Goal: Information Seeking & Learning: Learn about a topic

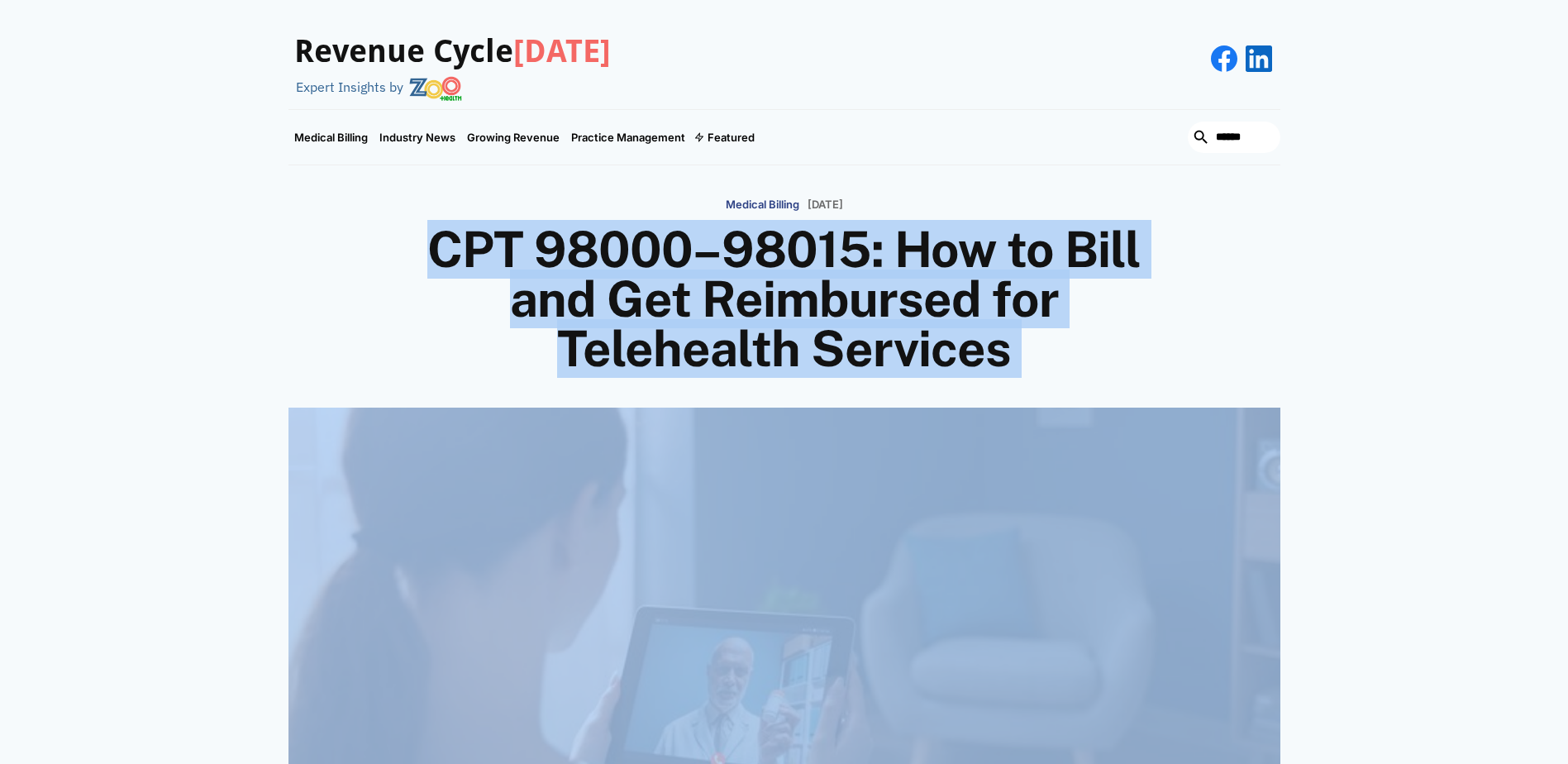
drag, startPoint x: 1108, startPoint y: 579, endPoint x: 435, endPoint y: 230, distance: 758.1
copy div "LOR 20894–31299: Ips do Sita con Adi Elitseddoe tem Incididunt Utlabore Etdolor…"
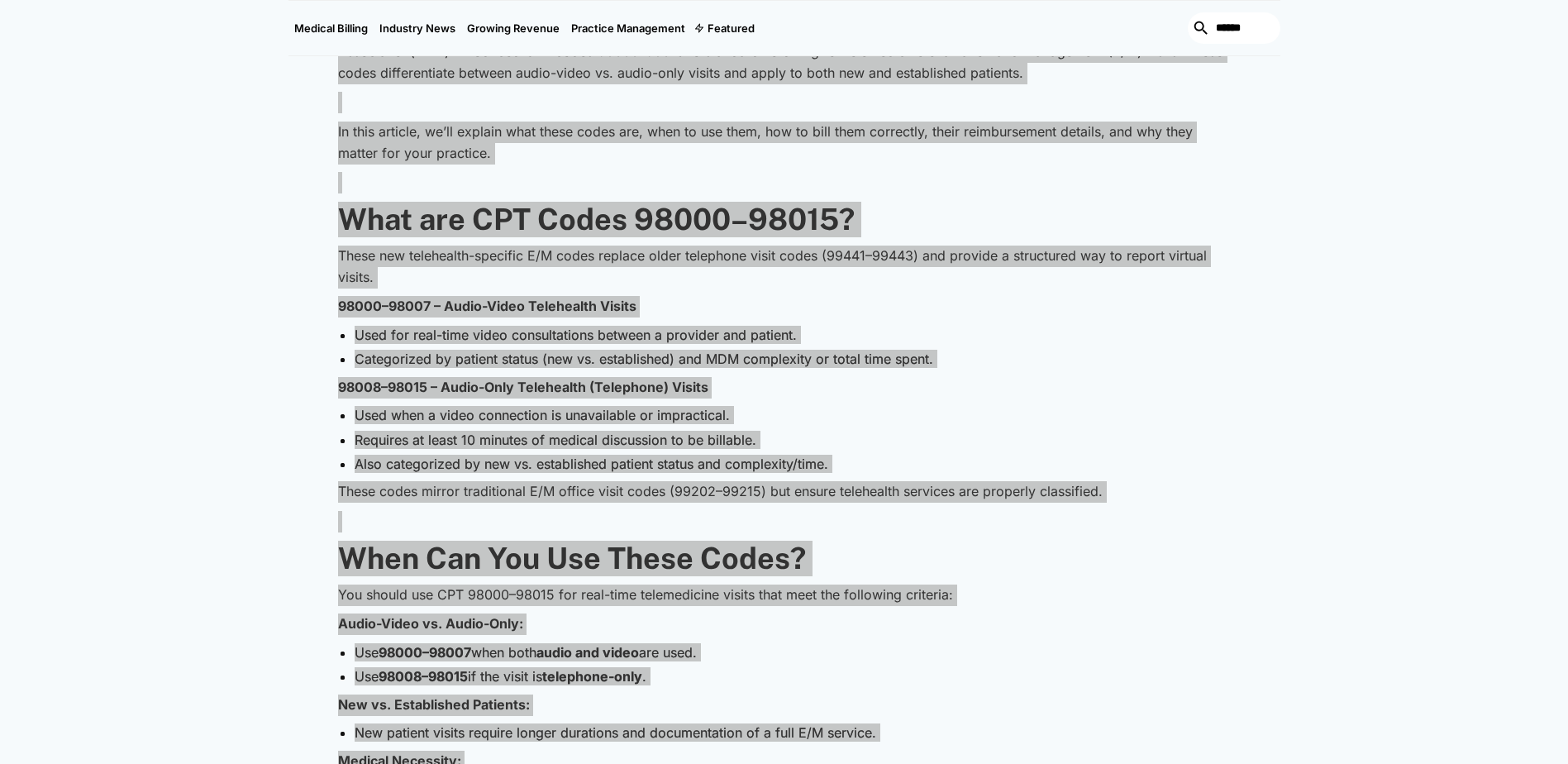
scroll to position [909, 0]
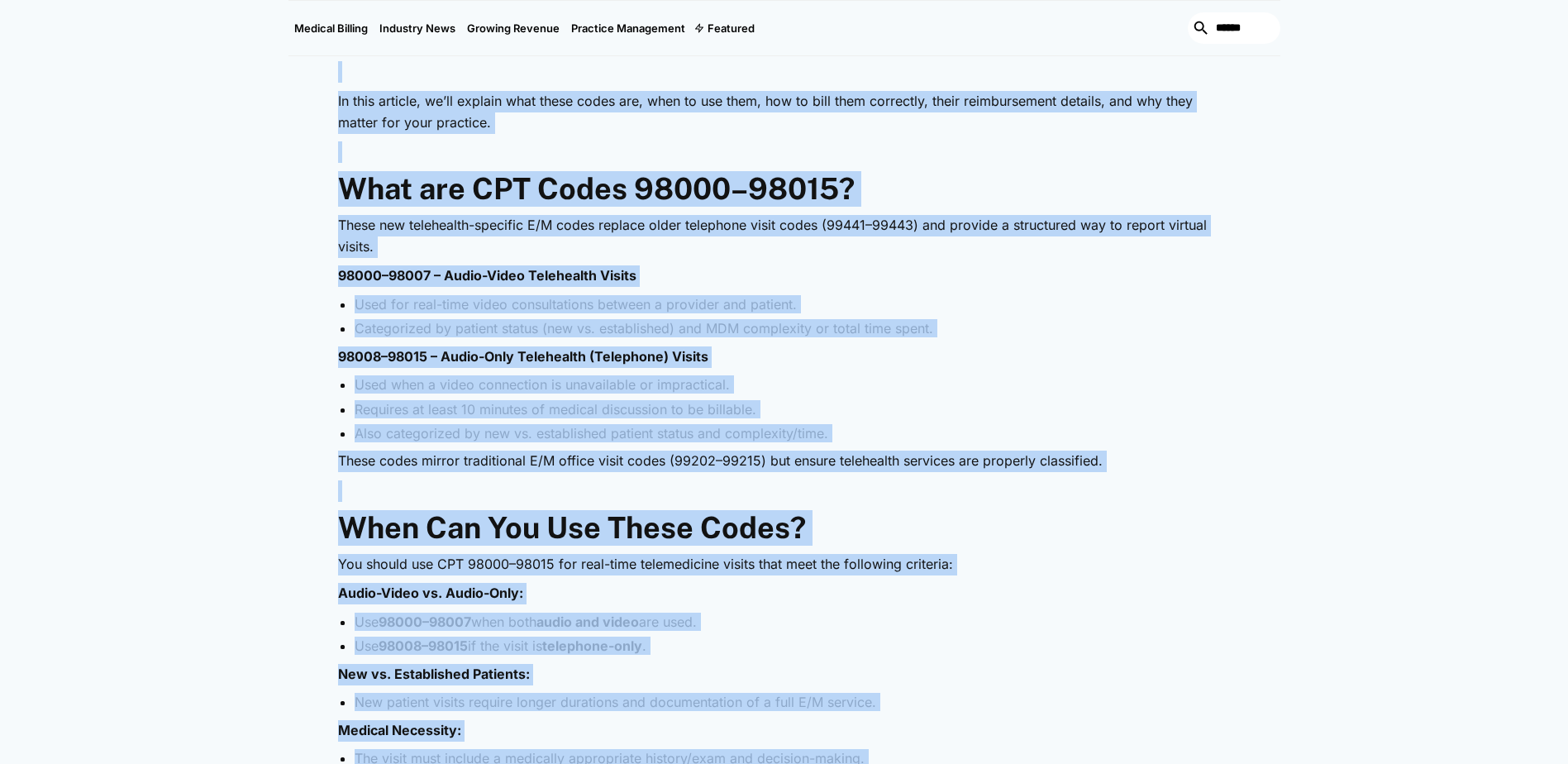
click at [355, 300] on li "Used for real-time video consultations between a provider and patient." at bounding box center [793, 304] width 876 height 18
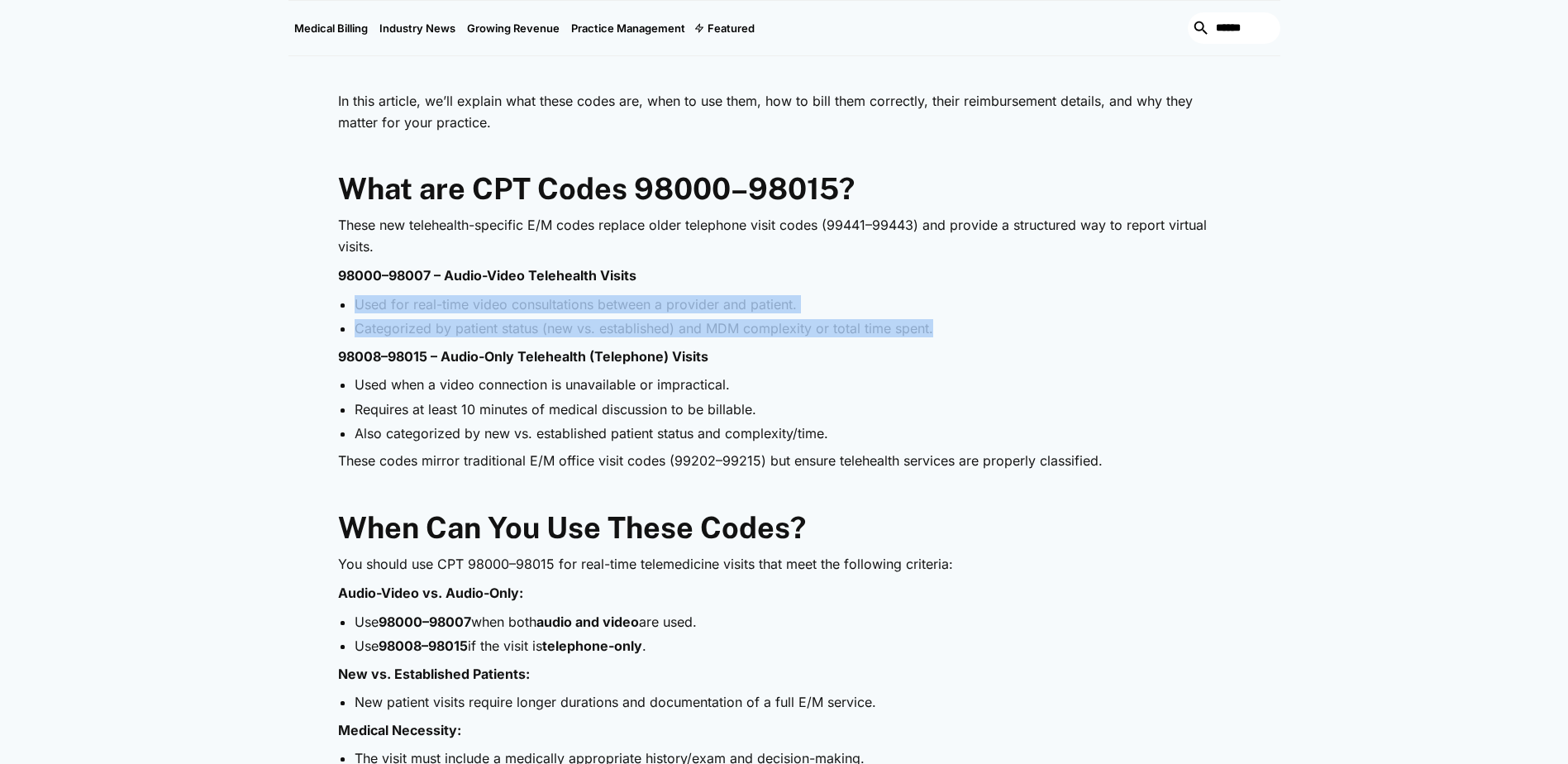
drag, startPoint x: 356, startPoint y: 301, endPoint x: 936, endPoint y: 335, distance: 581.0
click at [936, 335] on ul "Used for real-time video consultations between a provider and patient. Categori…" at bounding box center [784, 316] width 892 height 43
copy ul "Used for real-time video consultations between a provider and patient. Categori…"
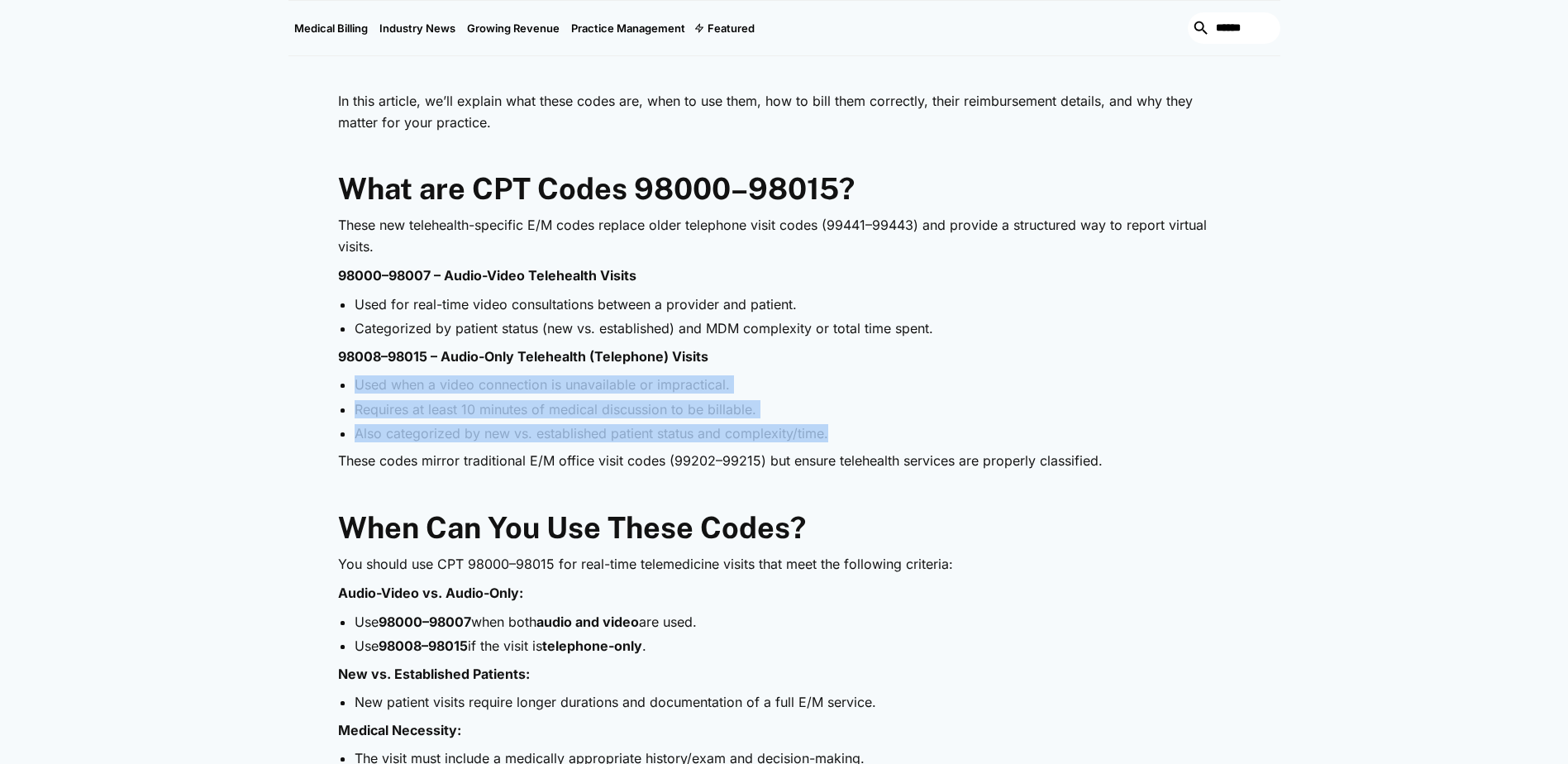
drag, startPoint x: 356, startPoint y: 383, endPoint x: 945, endPoint y: 438, distance: 591.6
click at [945, 438] on ul "Used when a video connection is unavailable or impractical. Requires at least 1…" at bounding box center [784, 408] width 892 height 67
copy ul "Used when a video connection is unavailable or impractical. Requires at least 1…"
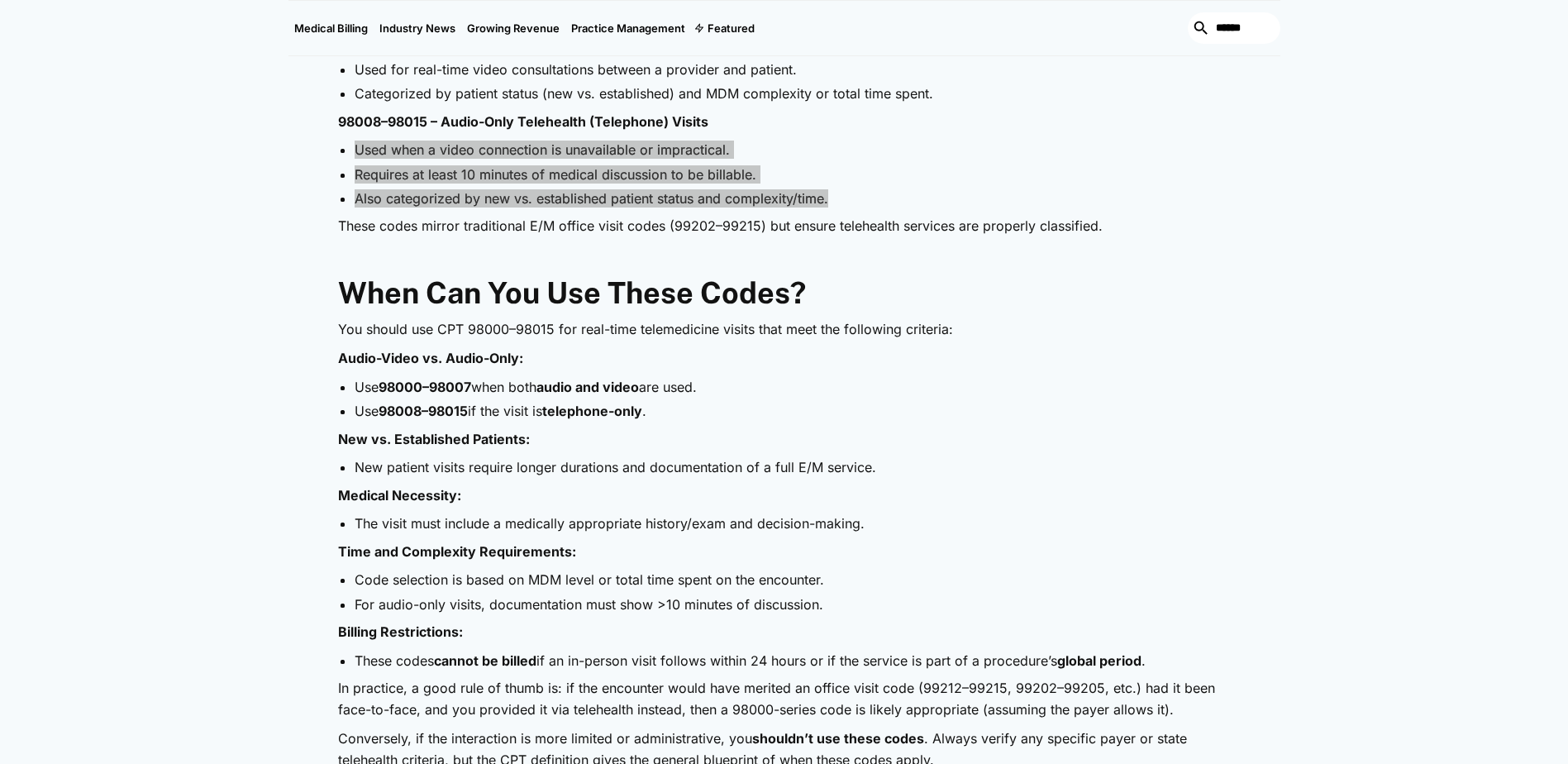
scroll to position [1157, 0]
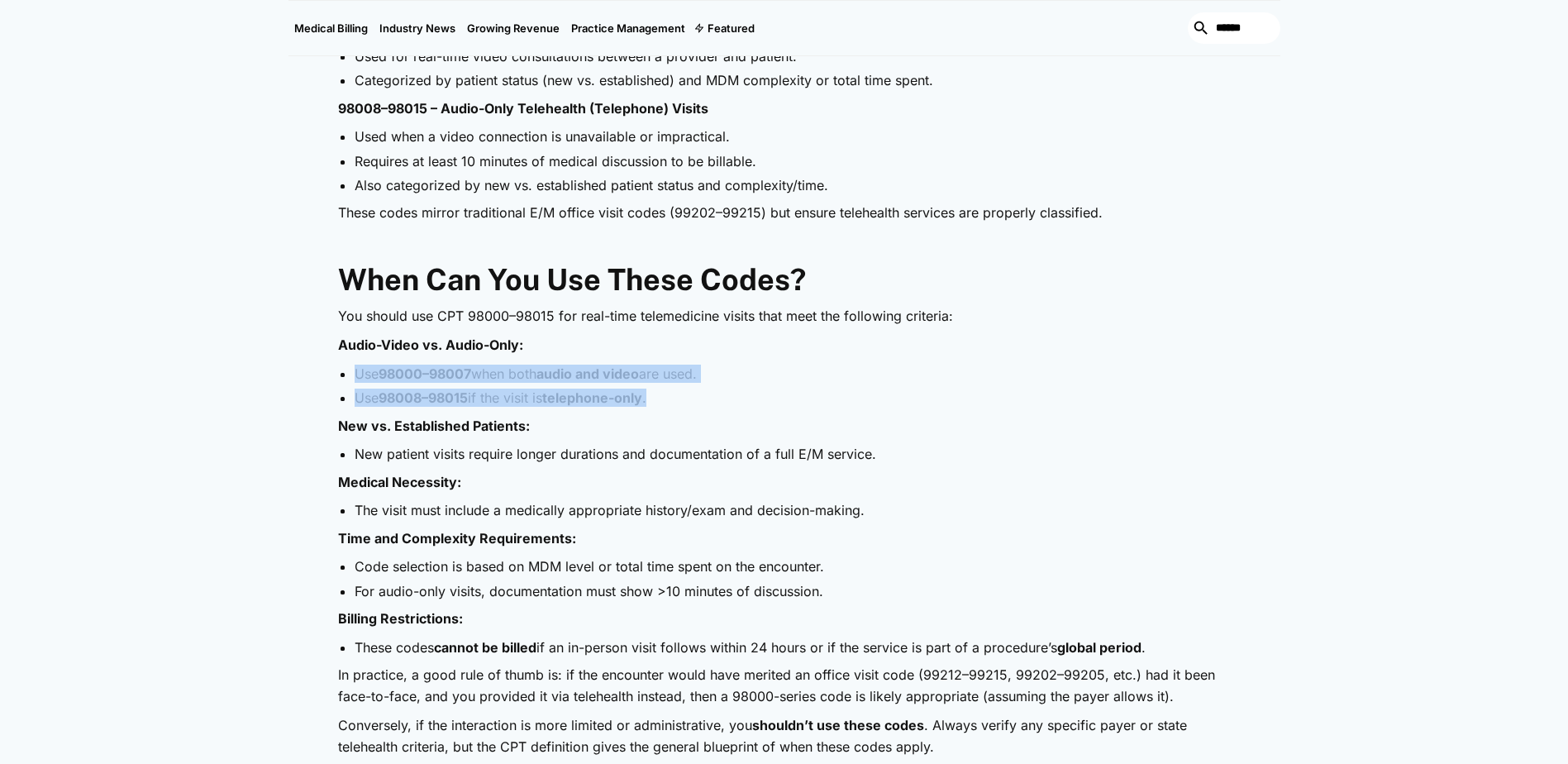
drag, startPoint x: 356, startPoint y: 373, endPoint x: 723, endPoint y: 393, distance: 367.5
click at [723, 393] on ul "Use 98000–98007 when both audio and video are used. Use 98008–98015 if the visi…" at bounding box center [784, 385] width 892 height 43
copy ul "Use 98000–98007 when both audio and video are used. Use 98008–98015 if the visi…"
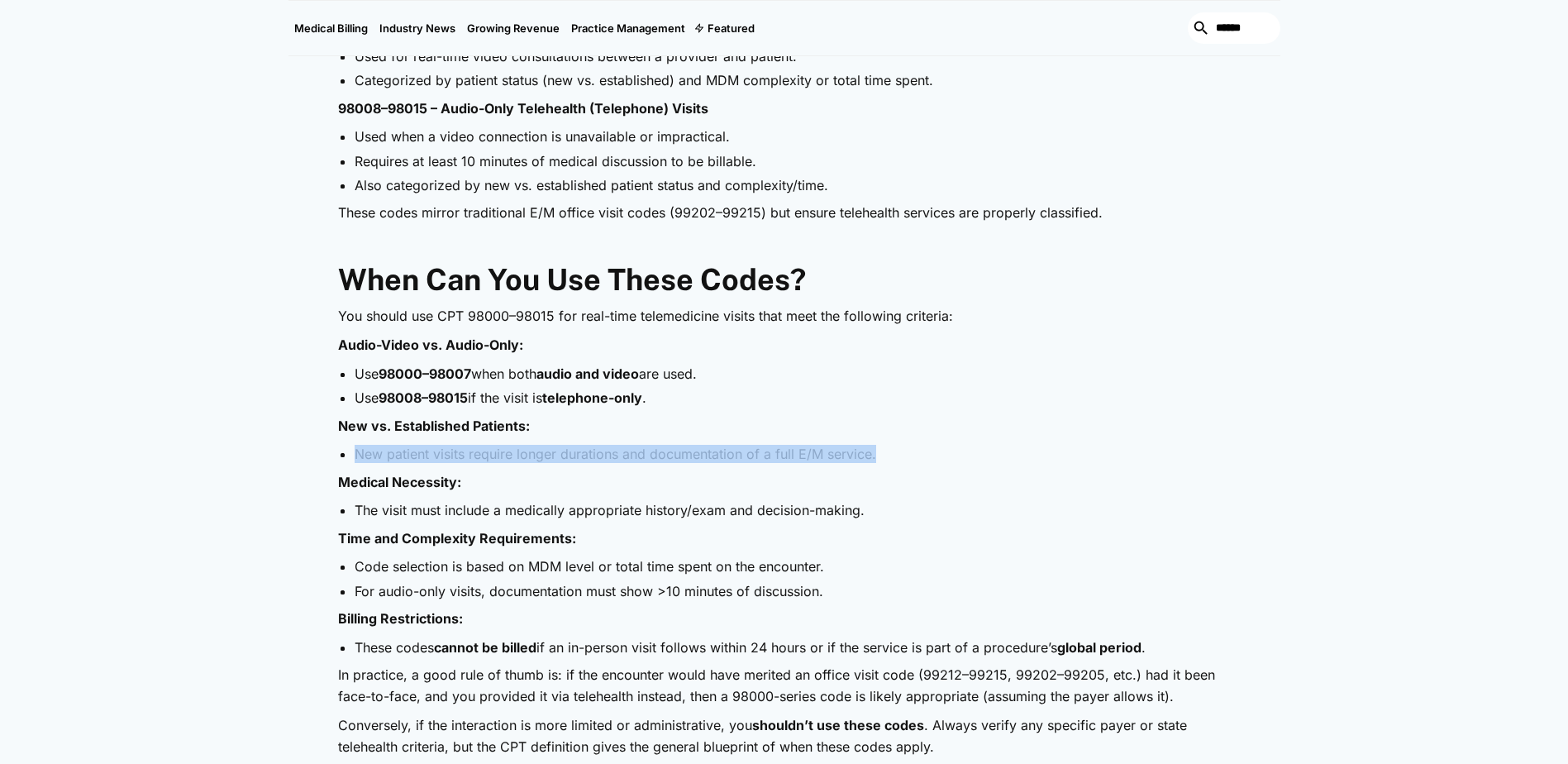
drag, startPoint x: 356, startPoint y: 452, endPoint x: 880, endPoint y: 453, distance: 524.0
click at [880, 453] on li "New patient visits require longer durations and documentation of a full E/M ser…" at bounding box center [793, 453] width 876 height 18
drag, startPoint x: 880, startPoint y: 453, endPoint x: 811, endPoint y: 456, distance: 69.1
copy li "New patient visits require longer durations and documentation of a full E/M ser…"
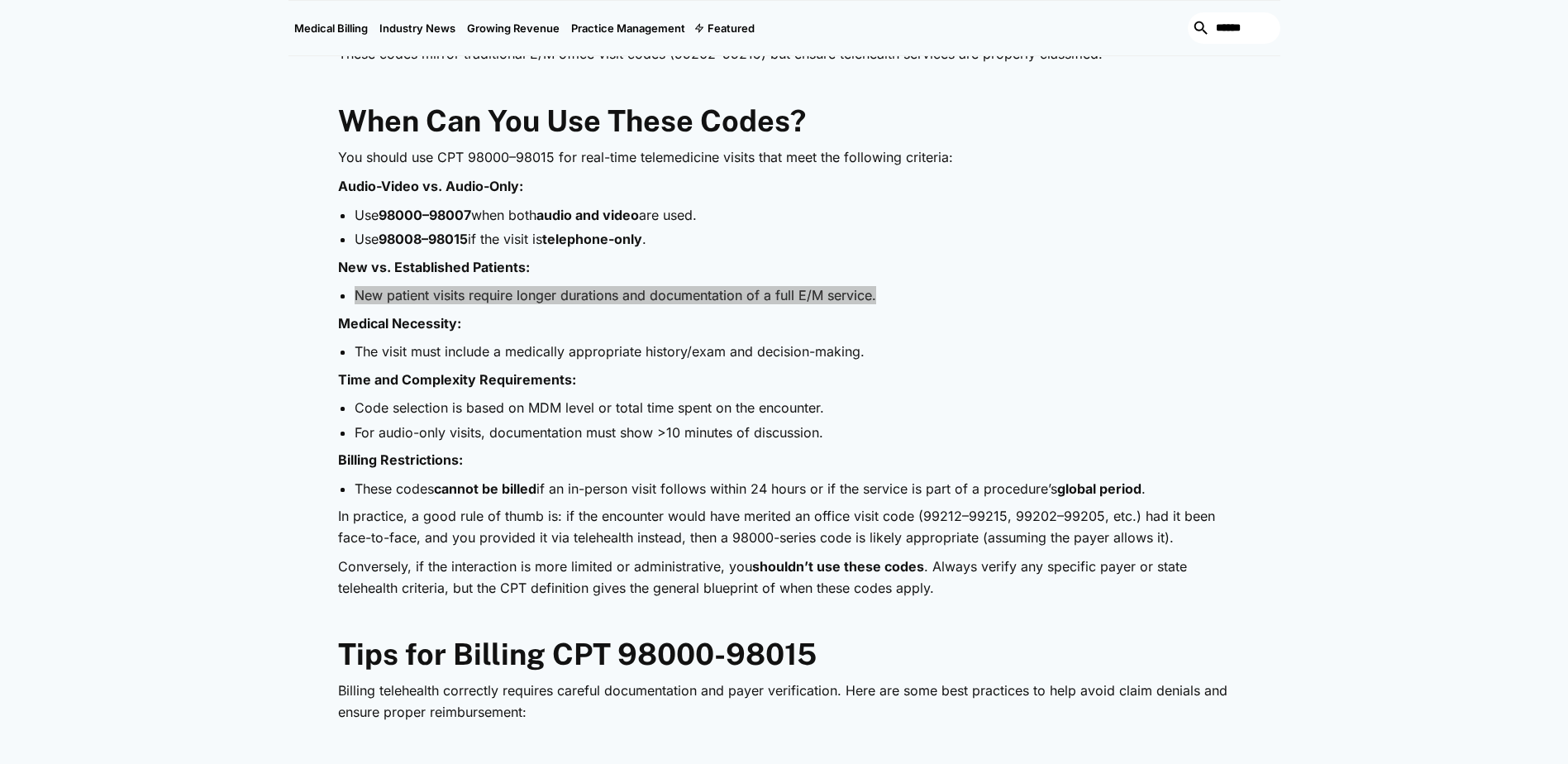
scroll to position [1322, 0]
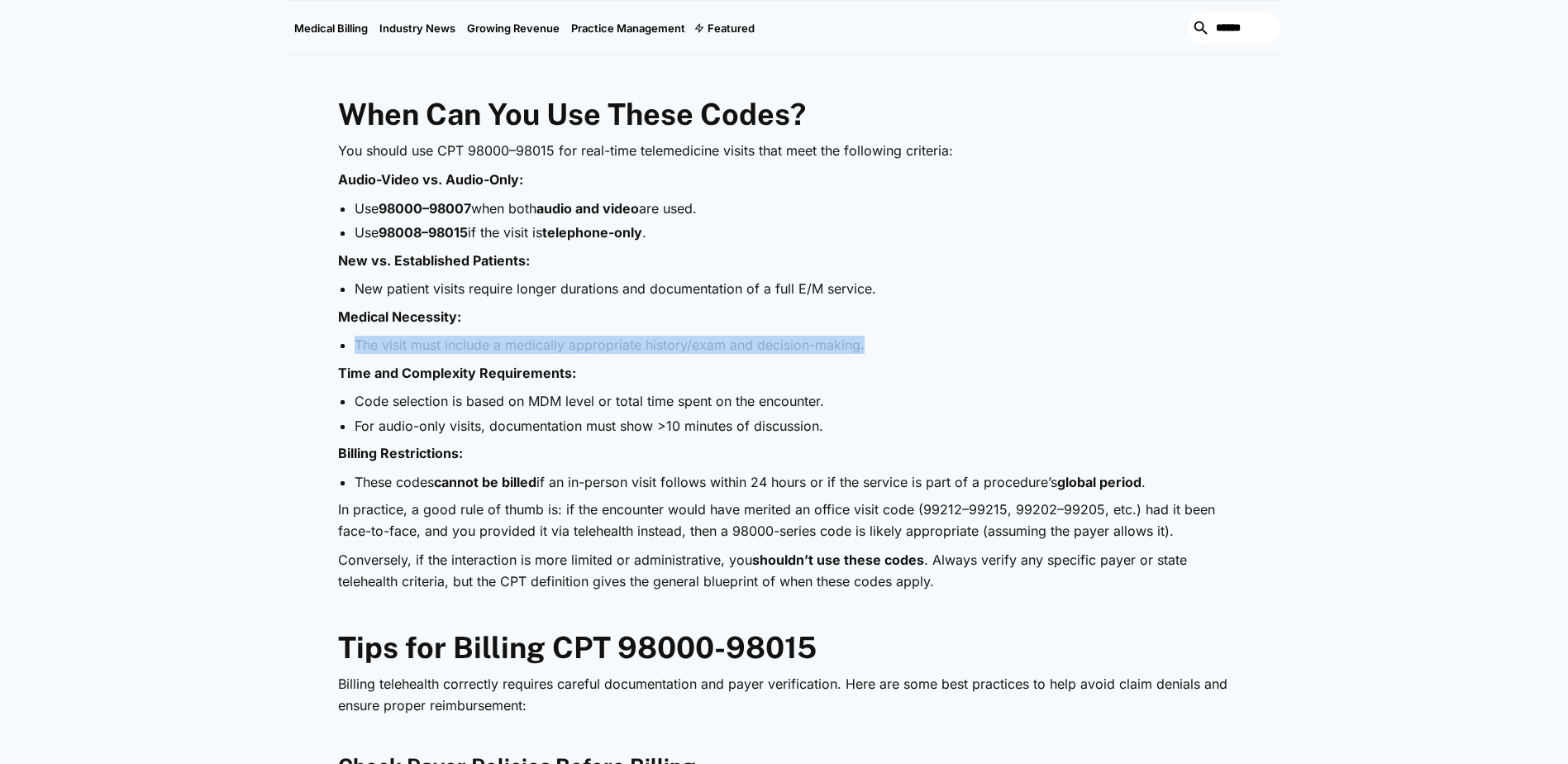
drag, startPoint x: 356, startPoint y: 341, endPoint x: 908, endPoint y: 349, distance: 552.1
click at [908, 349] on li "The visit must include a medically appropriate history/exam and decision-making." at bounding box center [793, 345] width 876 height 18
drag, startPoint x: 908, startPoint y: 349, endPoint x: 773, endPoint y: 345, distance: 135.1
copy li "The visit must include a medically appropriate history/exam and decision-making."
click at [943, 349] on li "The visit must include a medically appropriate history/exam and decision-making." at bounding box center [793, 345] width 876 height 18
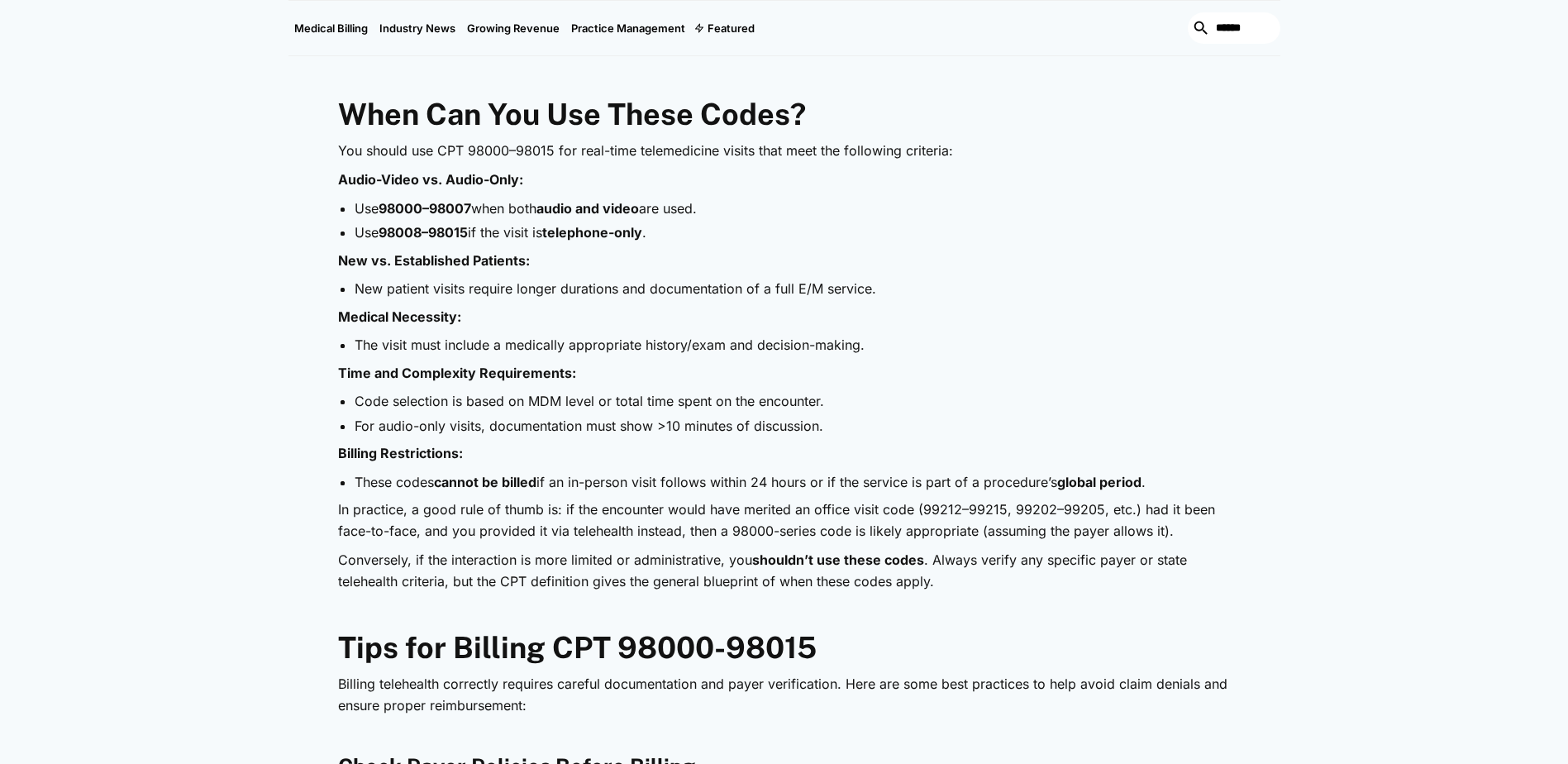
click at [828, 428] on li "For audio-only visits, documentation must show >10 minutes of discussion." at bounding box center [793, 426] width 876 height 18
click at [828, 423] on li "For audio-only visits, documentation must show >10 minutes of discussion." at bounding box center [793, 426] width 876 height 18
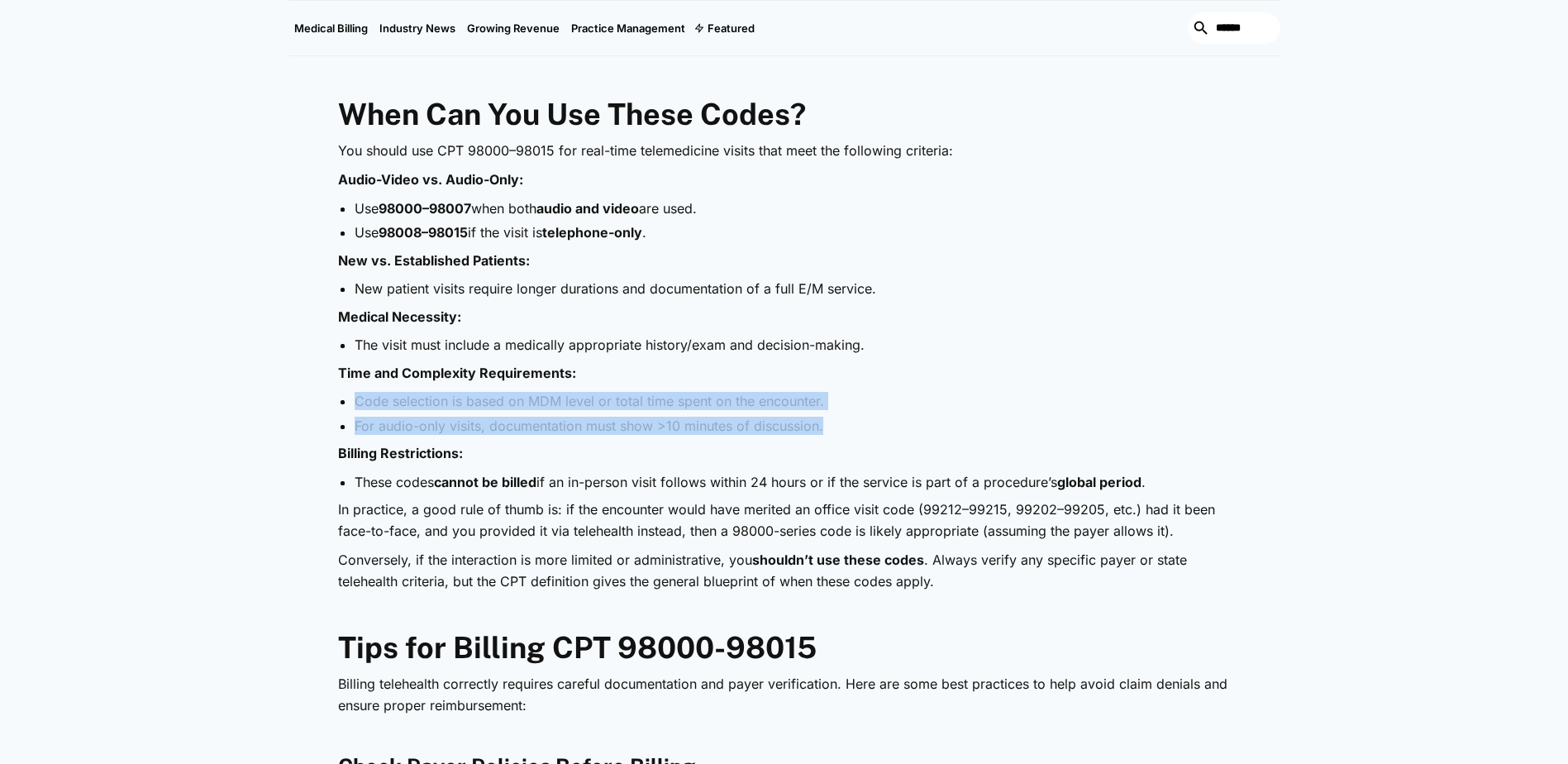
drag, startPoint x: 356, startPoint y: 400, endPoint x: 870, endPoint y: 435, distance: 515.2
click at [870, 435] on ul "Code selection is based on MDM level or total time spent on the encounter. For …" at bounding box center [784, 413] width 892 height 43
copy ul "Code selection is based on MDM level or total time spent on the encounter. For …"
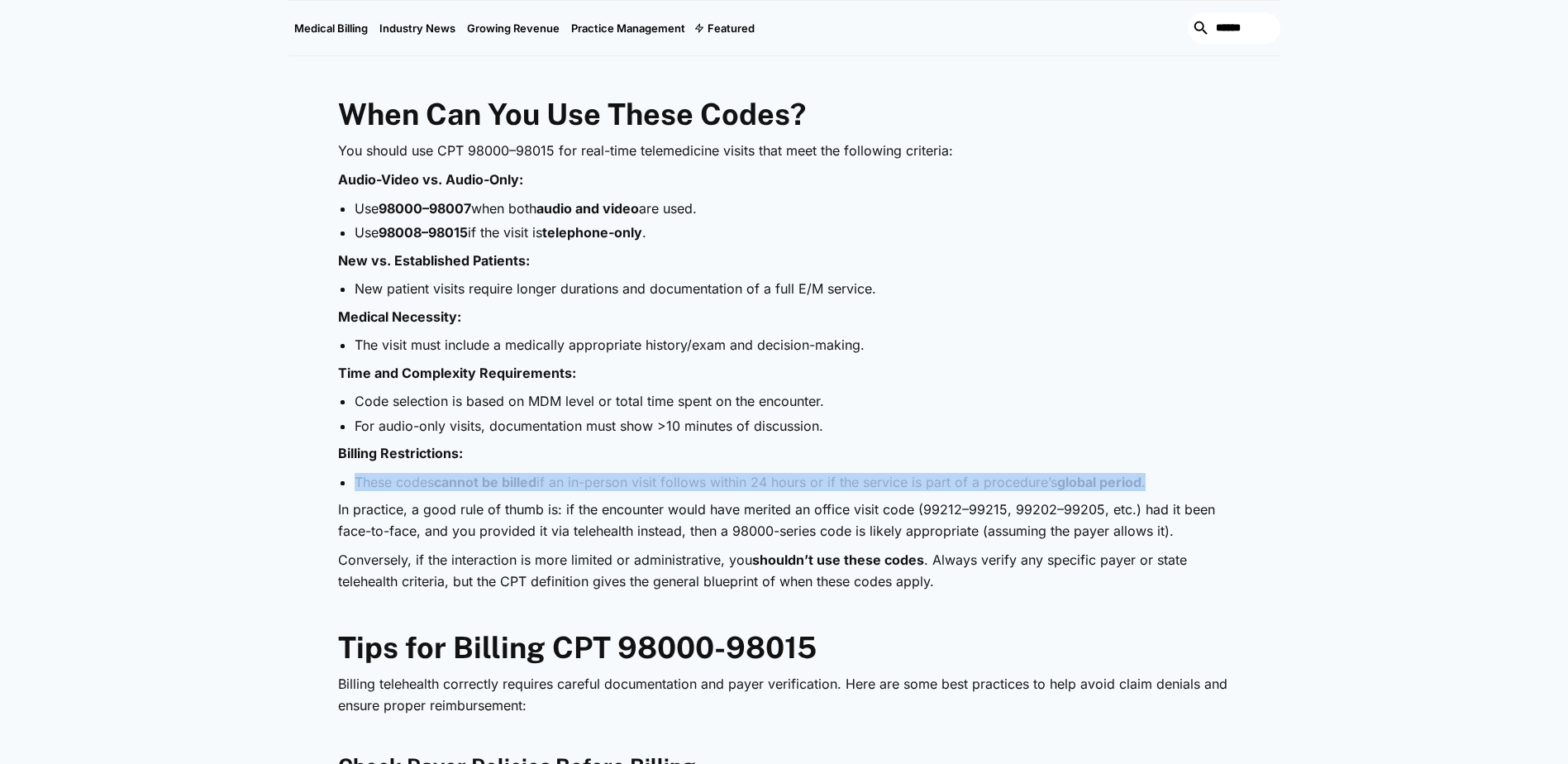
drag, startPoint x: 358, startPoint y: 479, endPoint x: 1202, endPoint y: 474, distance: 844.0
click at [1203, 474] on li "These codes cannot be billed if an in-person visit follows within 24 hours or i…" at bounding box center [793, 482] width 876 height 18
copy li "These codes cannot be billed if an in-person visit follows within 24 hours or i…"
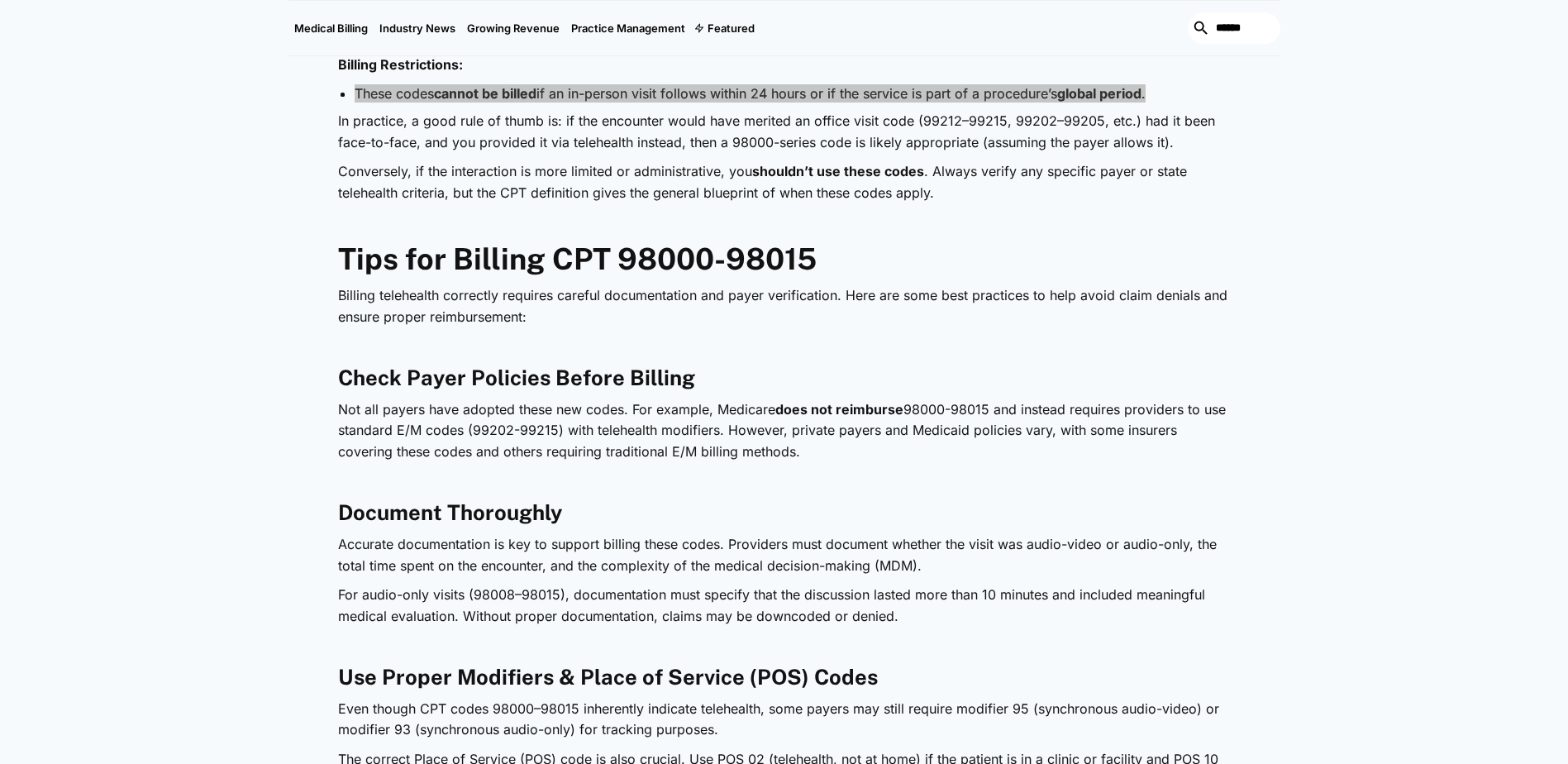
scroll to position [1735, 0]
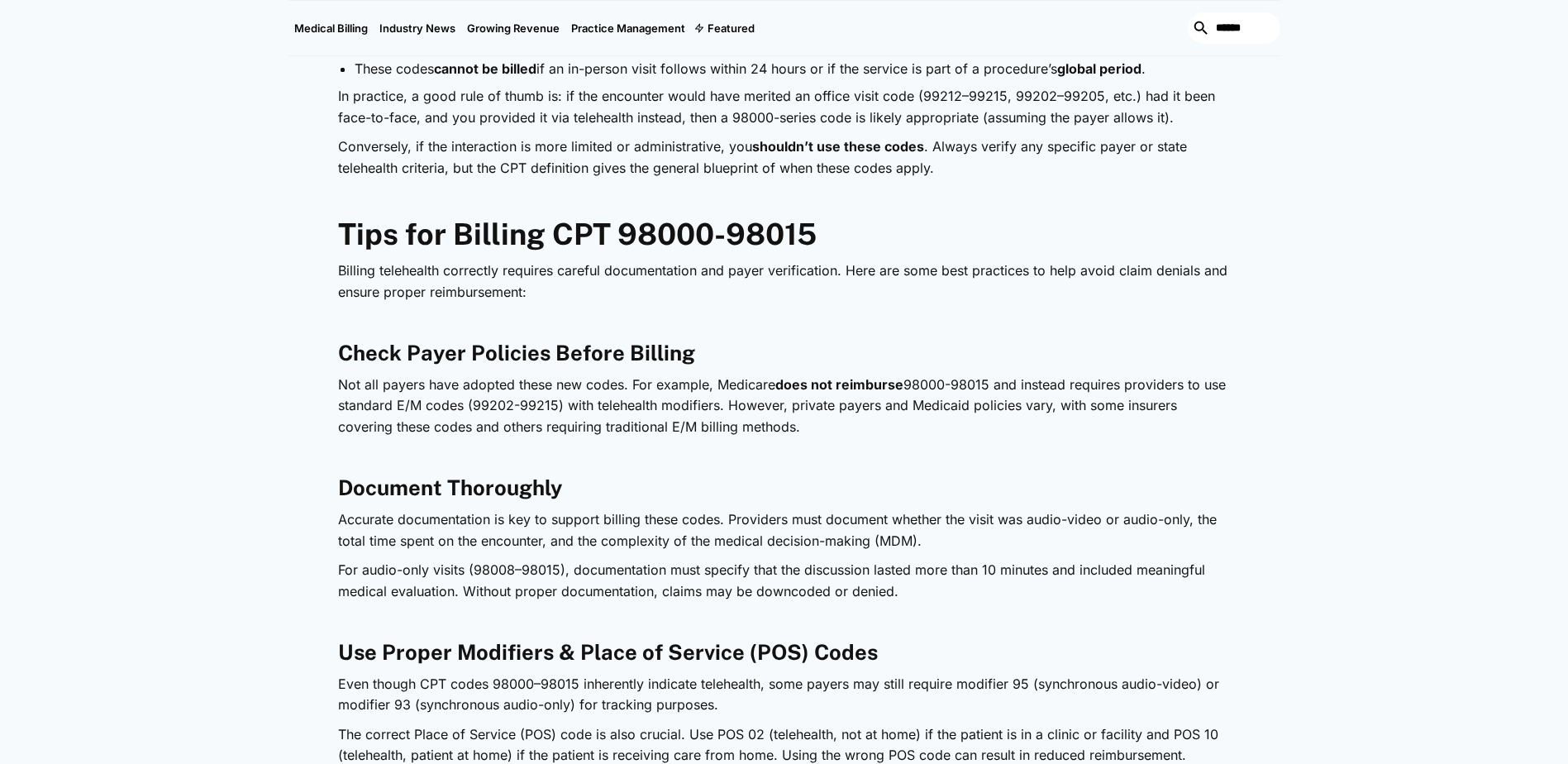
click at [530, 294] on p "Billing telehealth correctly requires careful documentation and payer verificat…" at bounding box center [784, 281] width 892 height 42
click at [358, 325] on p "‍" at bounding box center [784, 322] width 892 height 21
drag, startPoint x: 819, startPoint y: 233, endPoint x: 844, endPoint y: 236, distance: 25.2
click at [819, 233] on h2 "Tips for Billing CPT 98000-98015" at bounding box center [784, 234] width 892 height 36
click at [565, 319] on p "‍" at bounding box center [784, 322] width 892 height 21
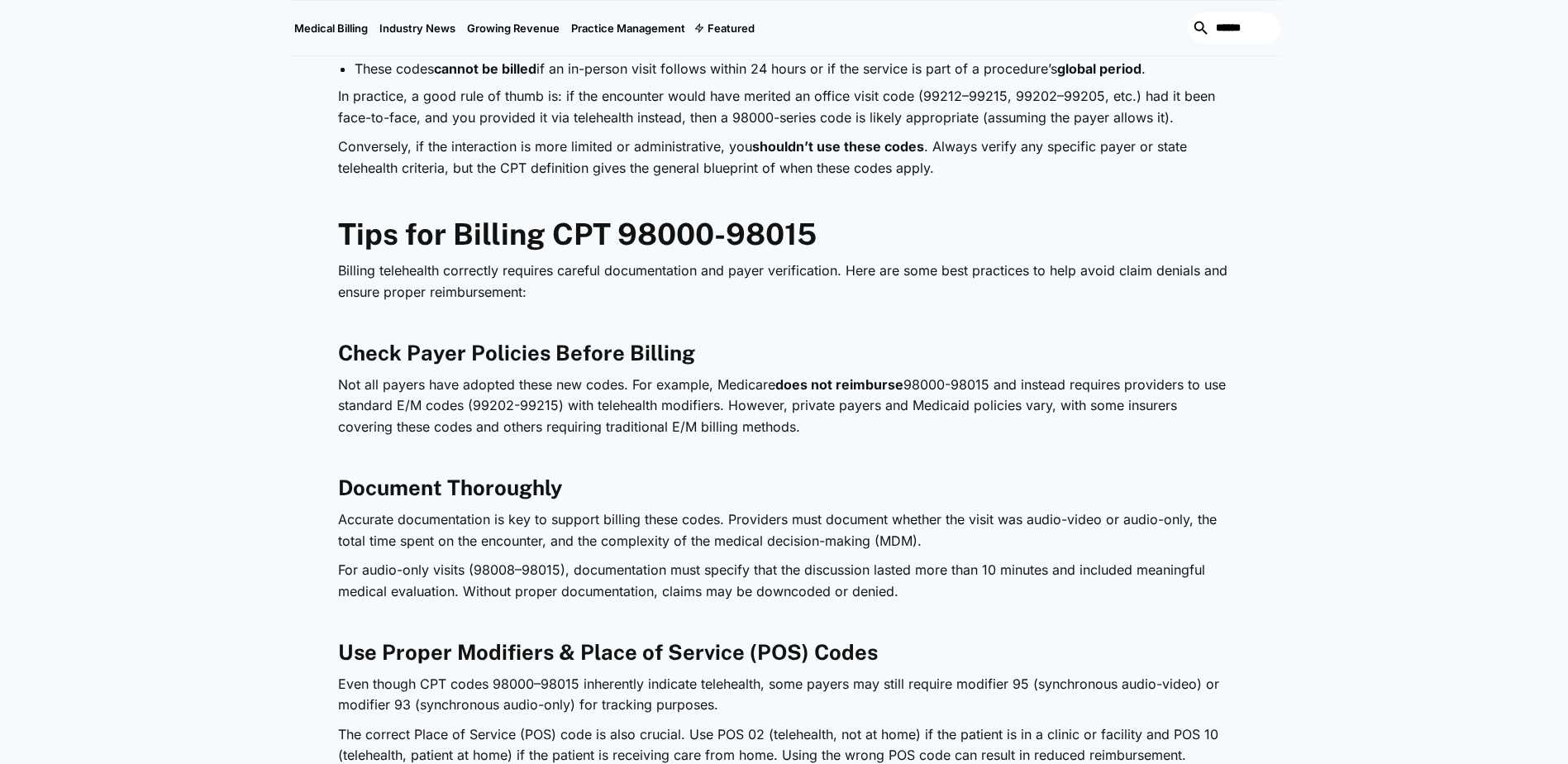
click at [371, 321] on p "‍" at bounding box center [784, 322] width 892 height 21
click at [359, 449] on p "‍" at bounding box center [784, 456] width 892 height 21
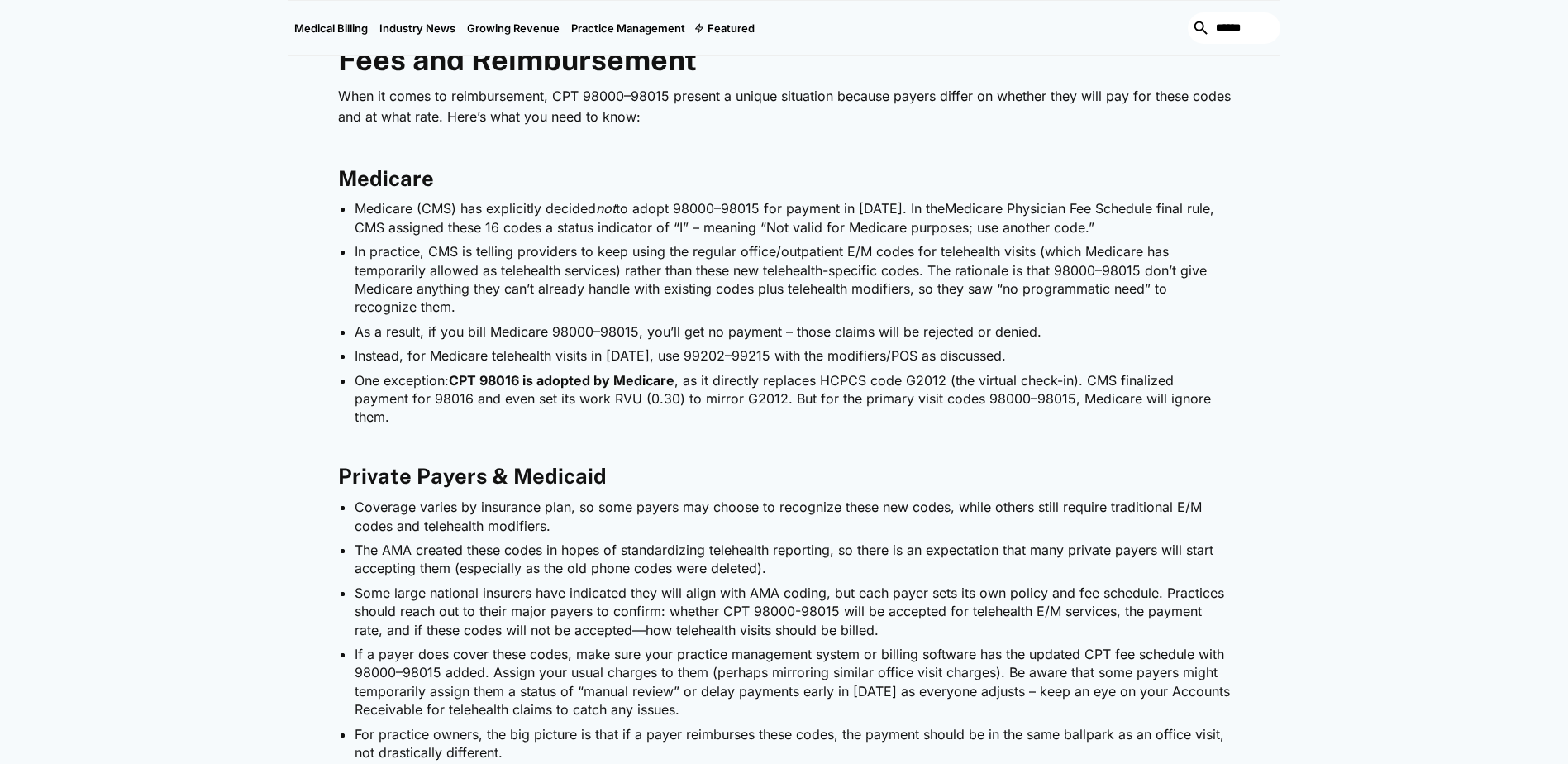
scroll to position [2975, 0]
click at [352, 206] on ul "Medicare (CMS) has explicitly decided not to adopt 98000–98015 for payment in […" at bounding box center [784, 311] width 892 height 227
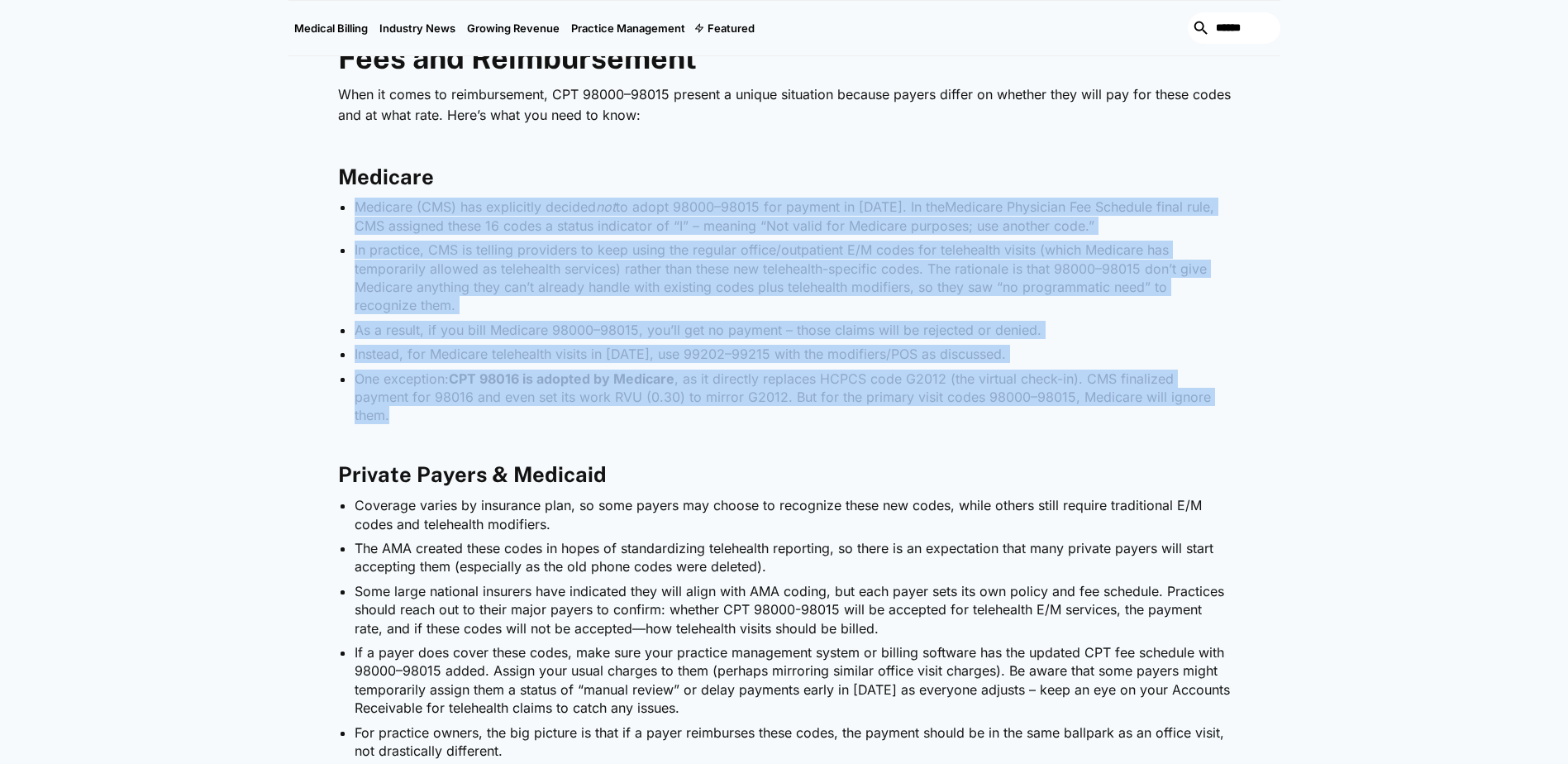
drag, startPoint x: 356, startPoint y: 206, endPoint x: 1186, endPoint y: 399, distance: 852.1
click at [1186, 399] on ul "Medicare (CMS) has explicitly decided not to adopt 98000–98015 for payment in […" at bounding box center [784, 311] width 892 height 227
copy ul "Loremips (DOL) sit ametconsec adipisc eli se doeiu 23030–88840 tem incidid ut 5…"
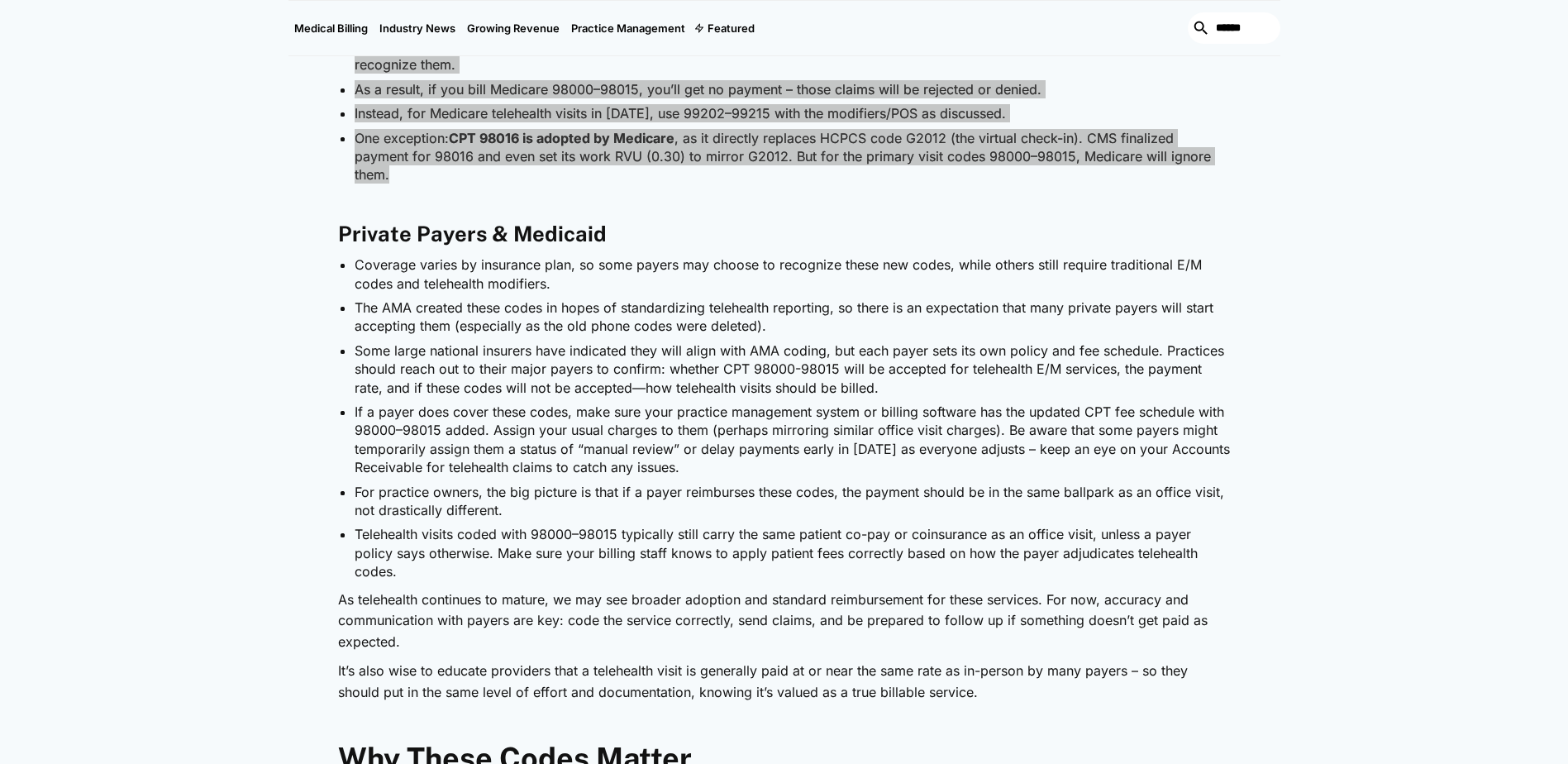
scroll to position [3223, 0]
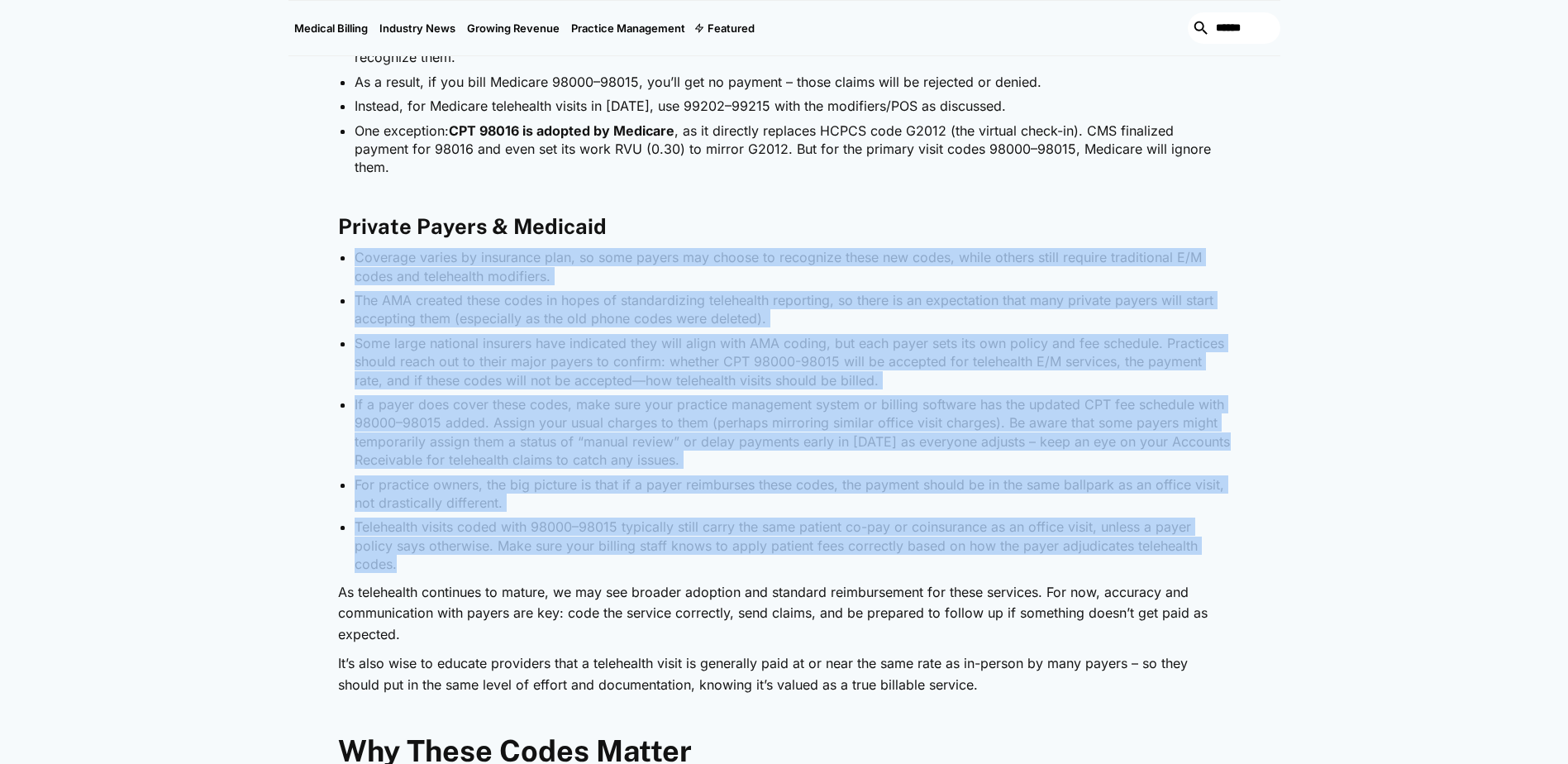
drag, startPoint x: 354, startPoint y: 239, endPoint x: 1259, endPoint y: 540, distance: 953.7
copy ul "Loremips dolors am consectet adip, el sedd eiusmo tem incidi ut laboreetd magna…"
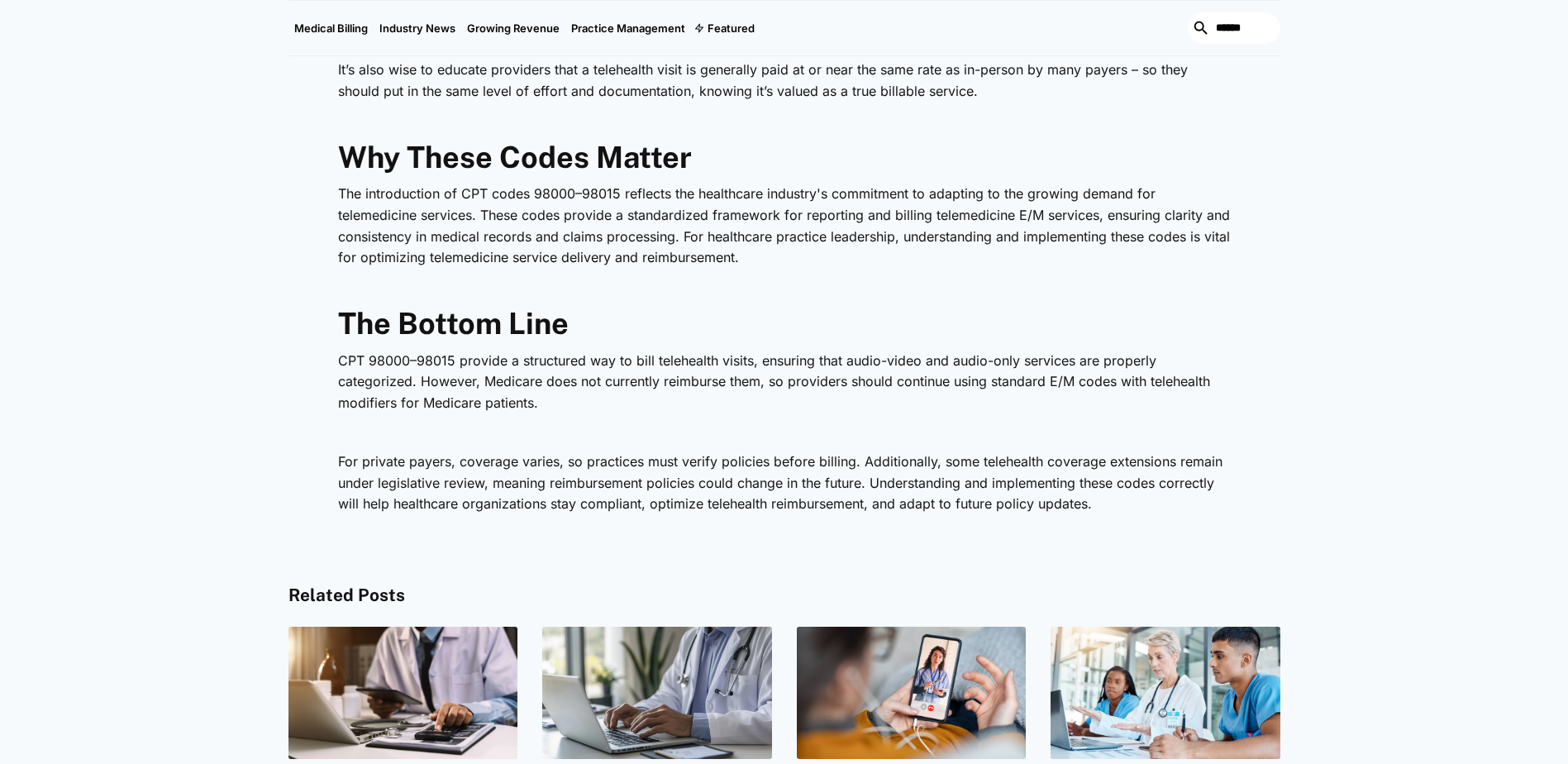
scroll to position [3884, 0]
